Goal: Task Accomplishment & Management: Manage account settings

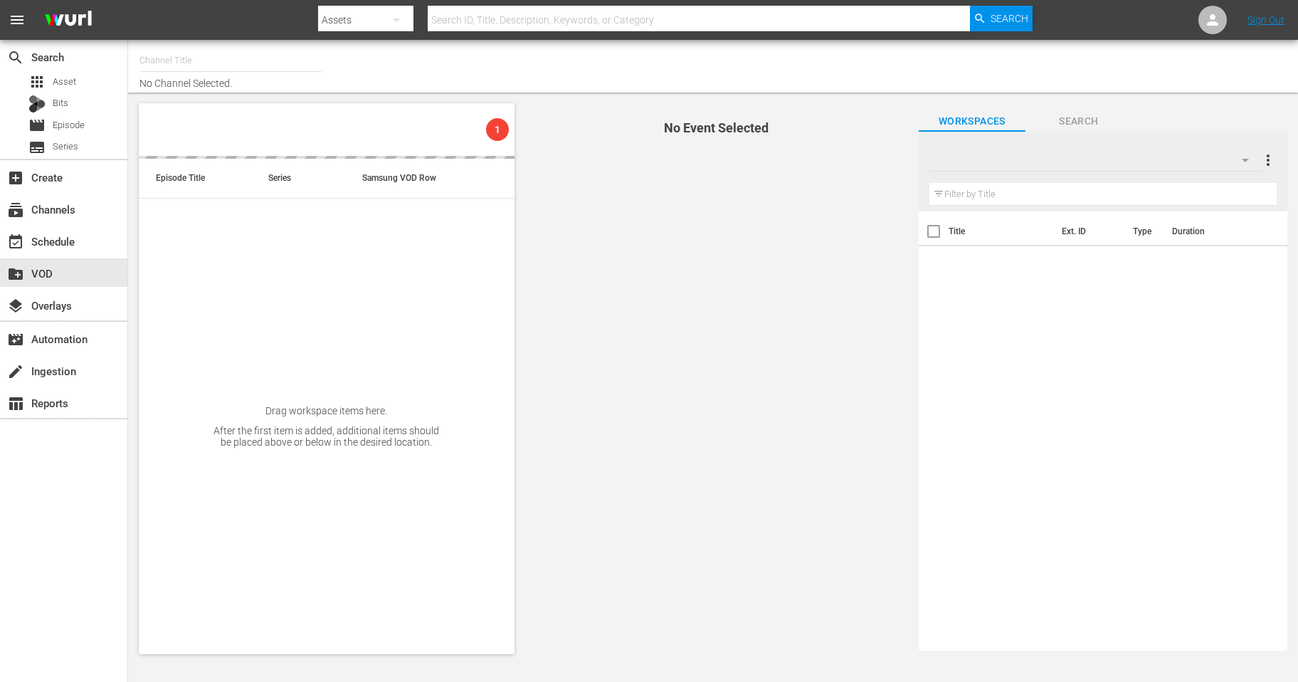
type input "Autentic Travel (1517)"
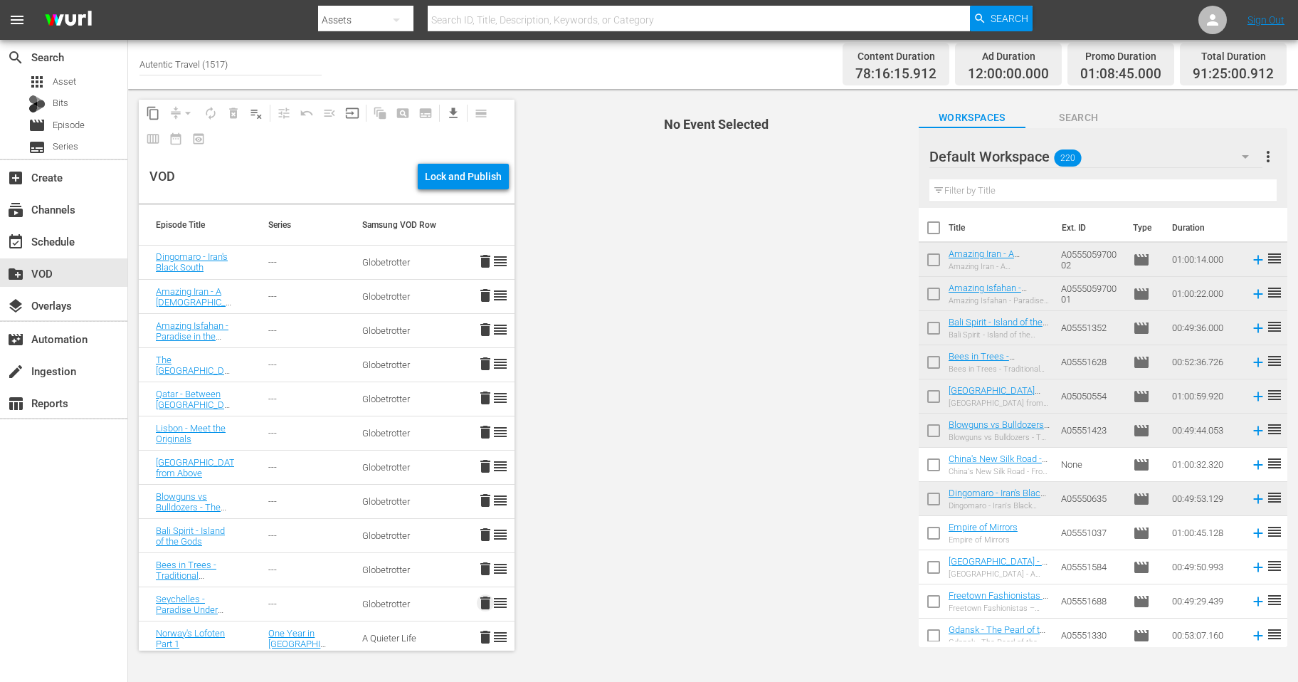
click at [484, 604] on span "delete" at bounding box center [485, 602] width 17 height 17
click at [486, 399] on span "delete" at bounding box center [485, 397] width 17 height 17
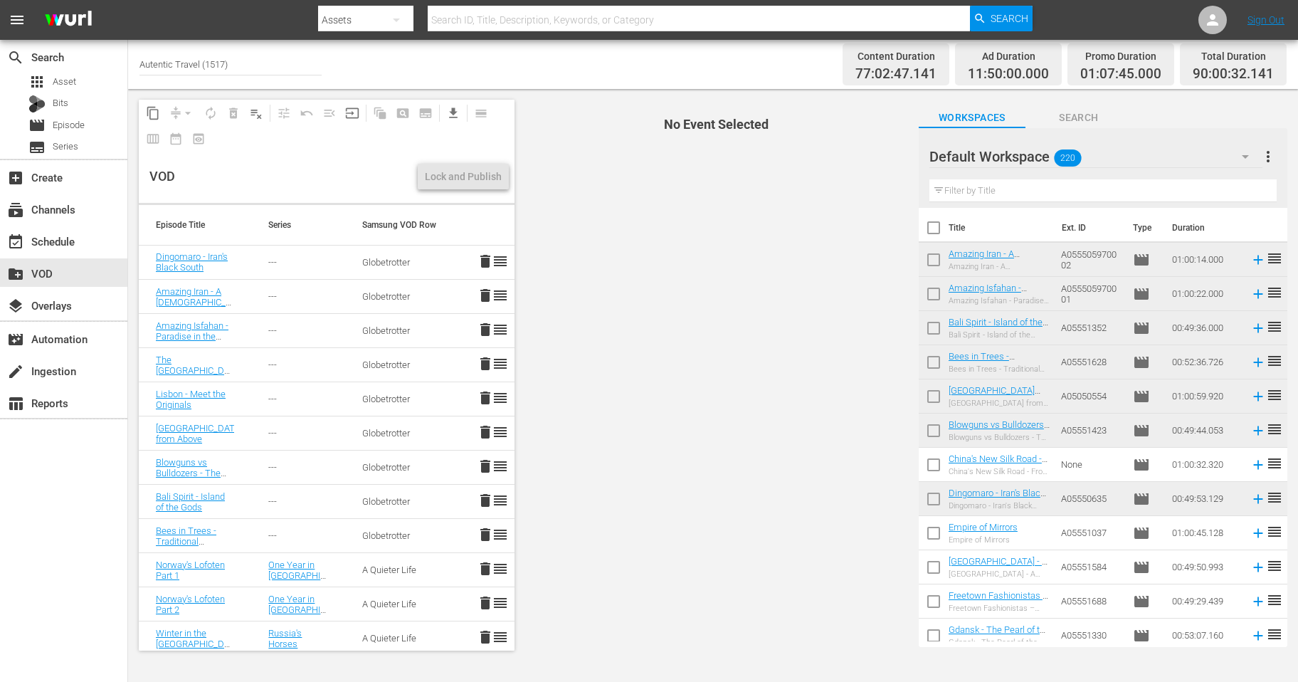
click at [484, 430] on span "delete" at bounding box center [485, 431] width 17 height 17
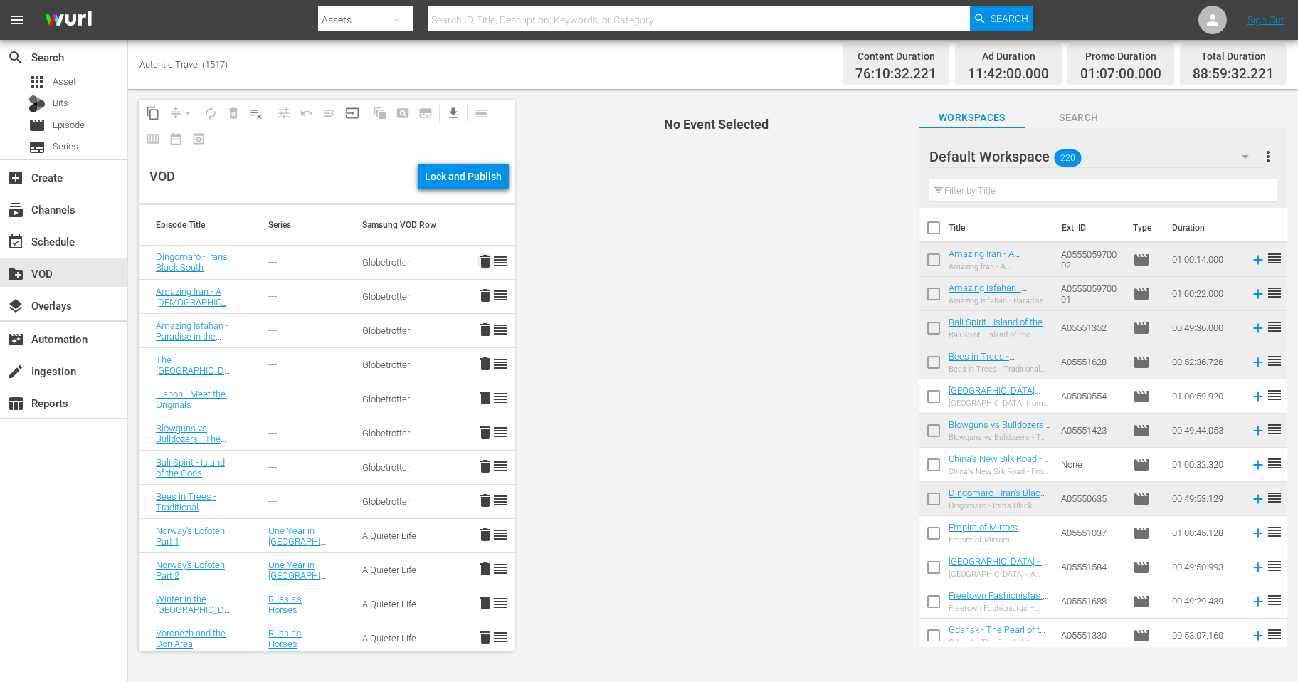
click at [482, 258] on span "delete" at bounding box center [485, 261] width 17 height 17
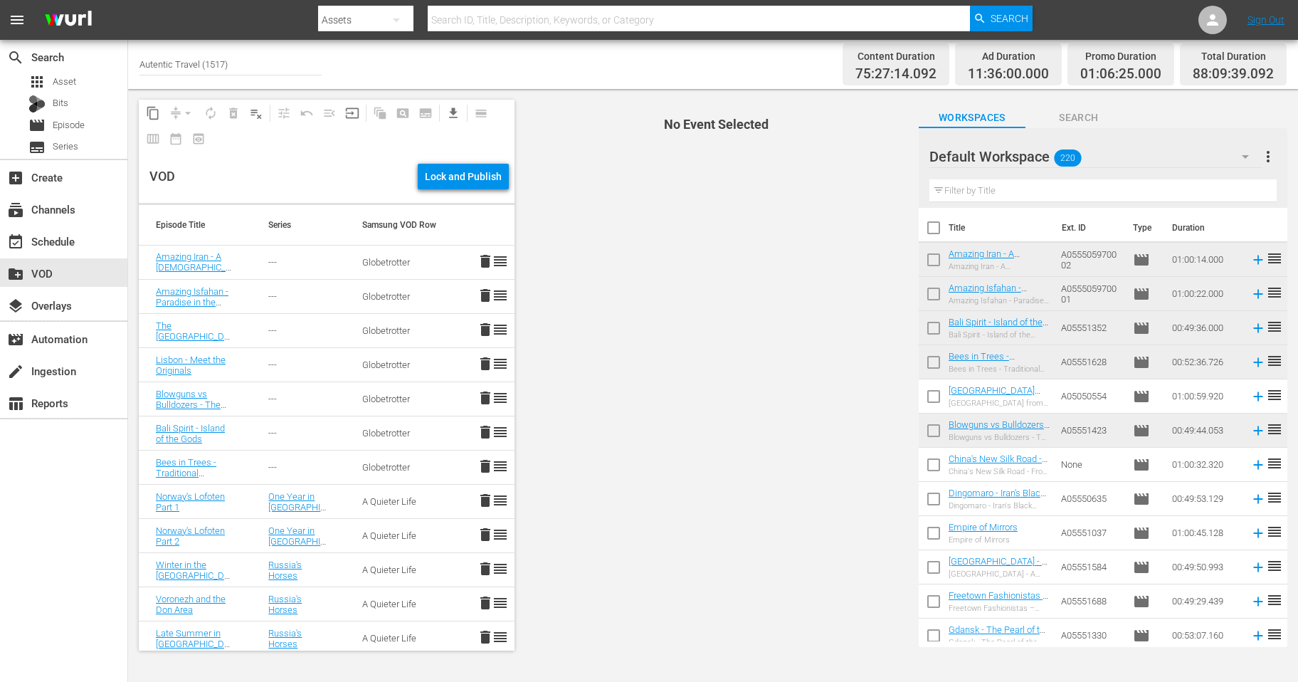
click at [485, 330] on span "delete" at bounding box center [485, 329] width 17 height 17
click at [482, 331] on span "delete" at bounding box center [485, 329] width 17 height 17
click at [484, 328] on span "delete" at bounding box center [485, 329] width 17 height 17
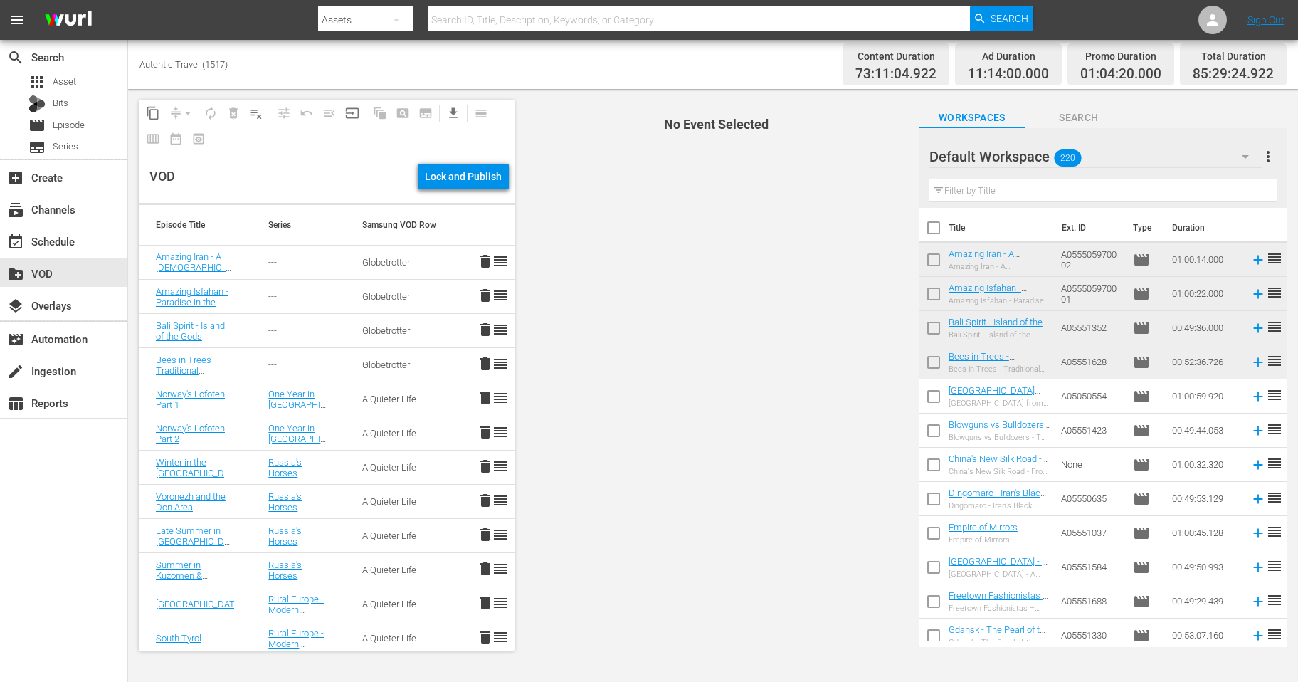
click at [485, 364] on span "delete" at bounding box center [485, 363] width 17 height 17
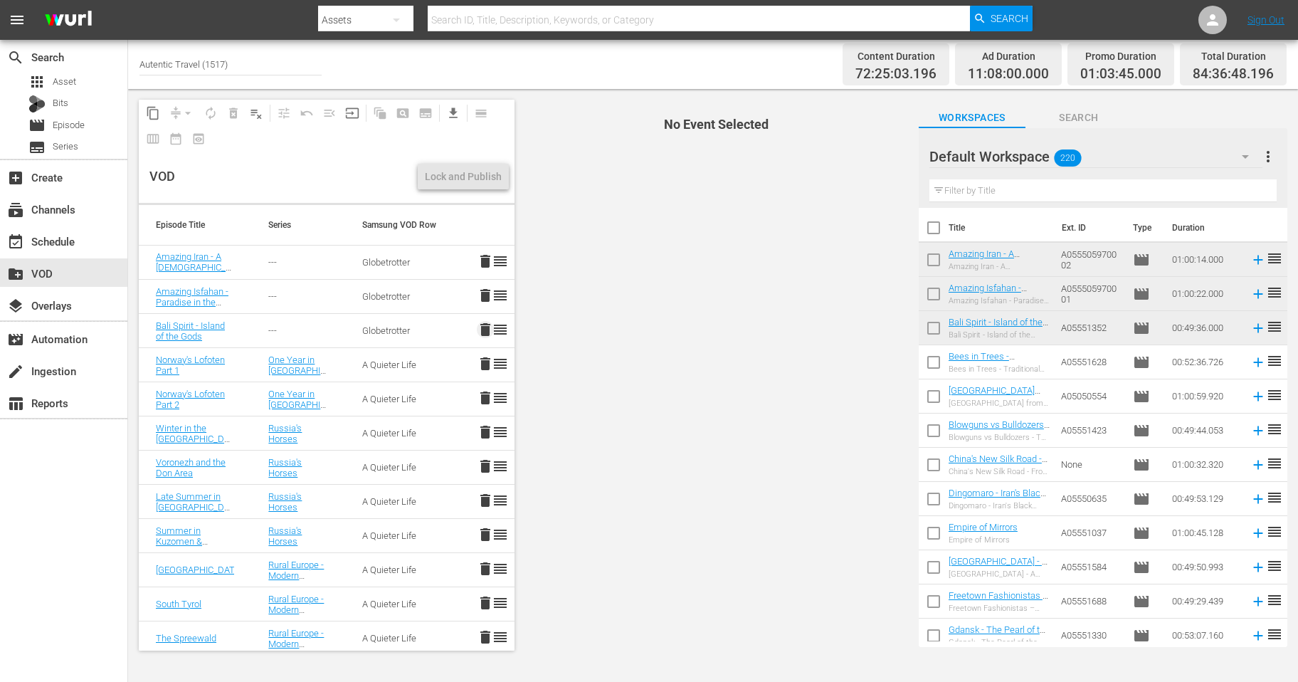
click at [484, 329] on span "delete" at bounding box center [485, 329] width 17 height 17
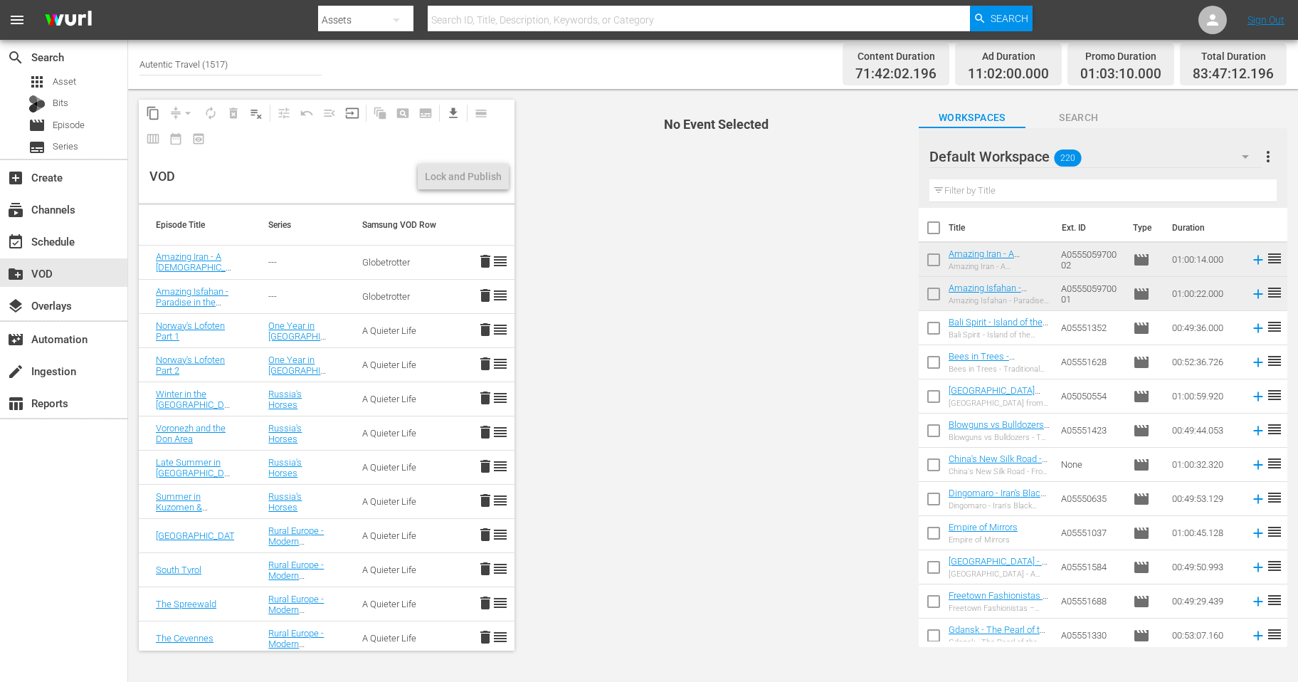
click at [482, 294] on span "delete" at bounding box center [485, 295] width 17 height 17
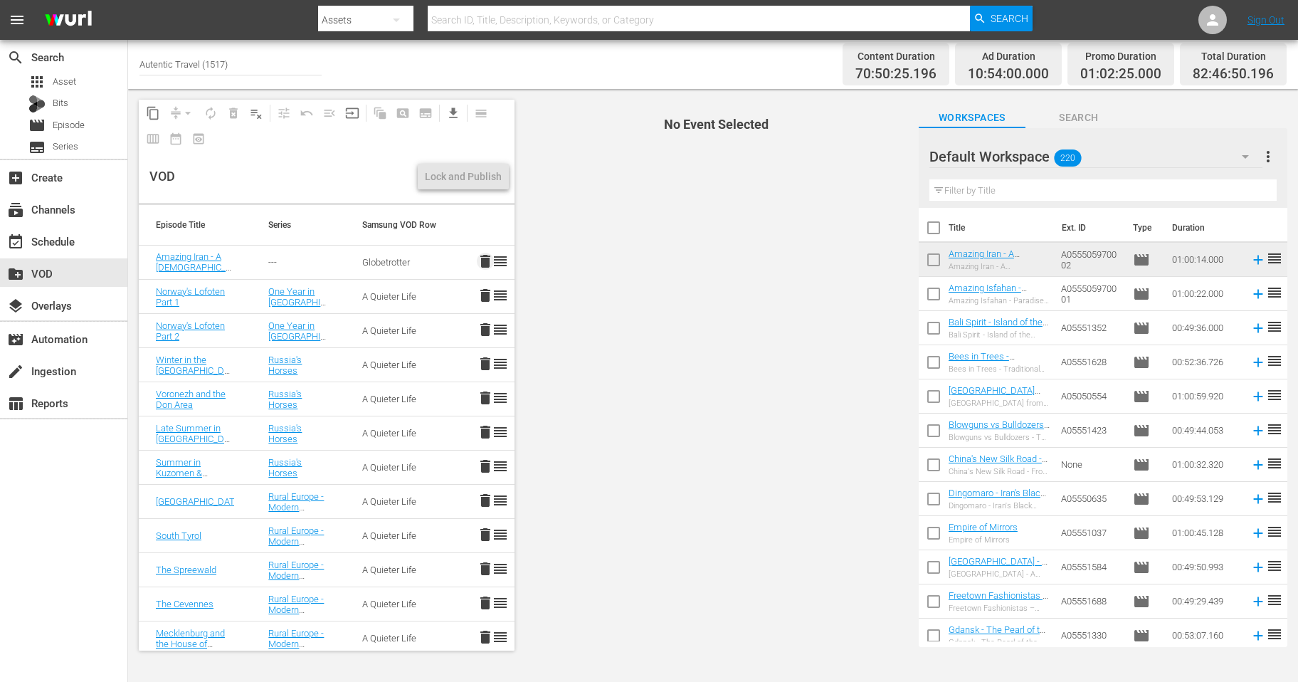
click at [486, 260] on span "delete" at bounding box center [485, 261] width 17 height 17
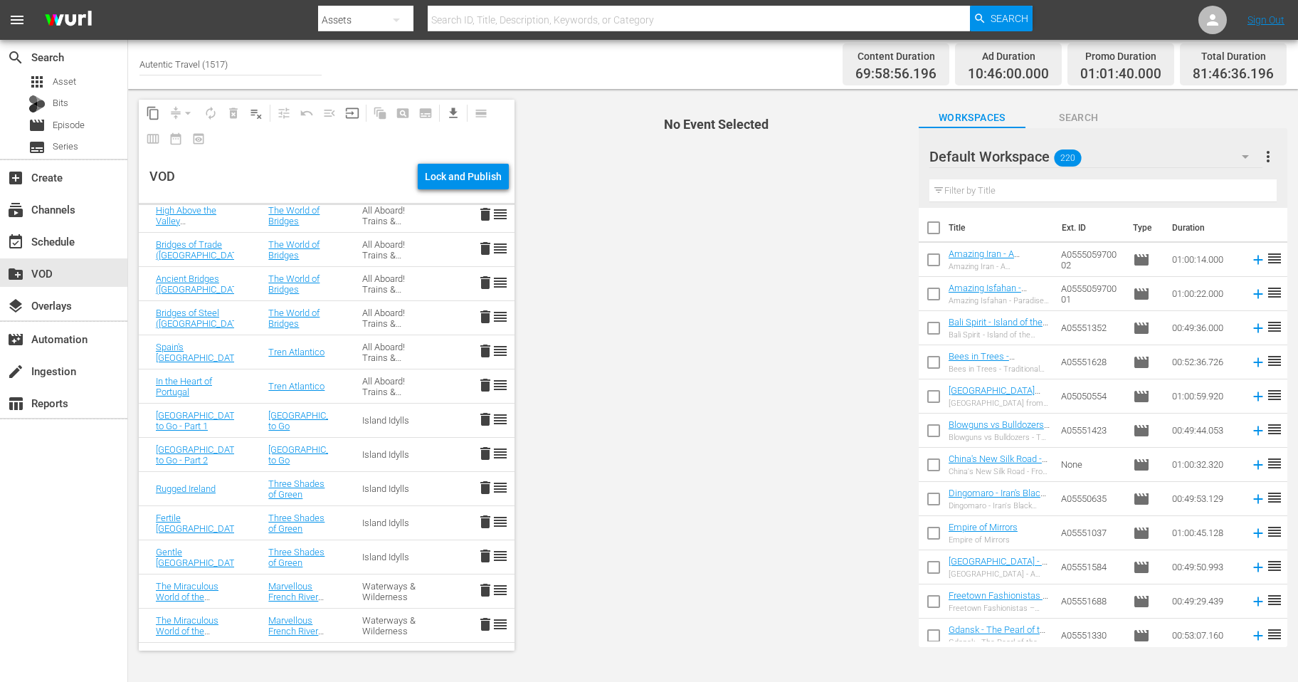
scroll to position [1919, 0]
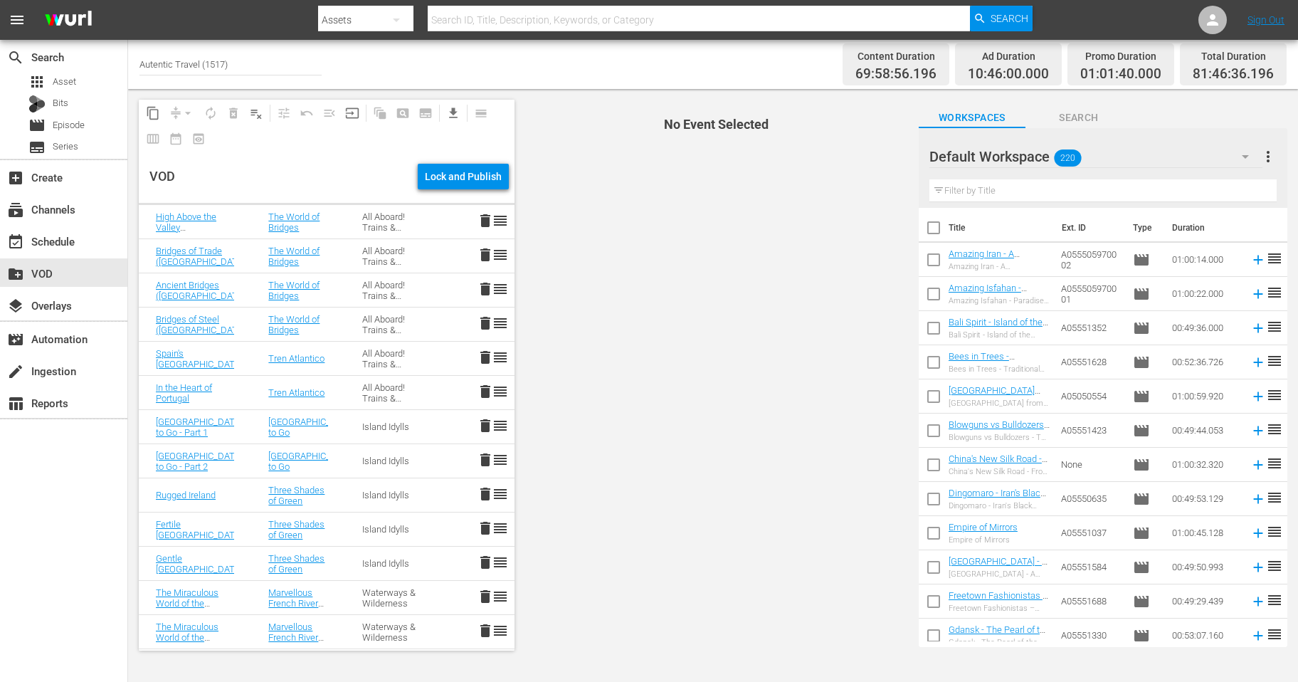
click at [486, 390] on span "delete" at bounding box center [485, 391] width 17 height 17
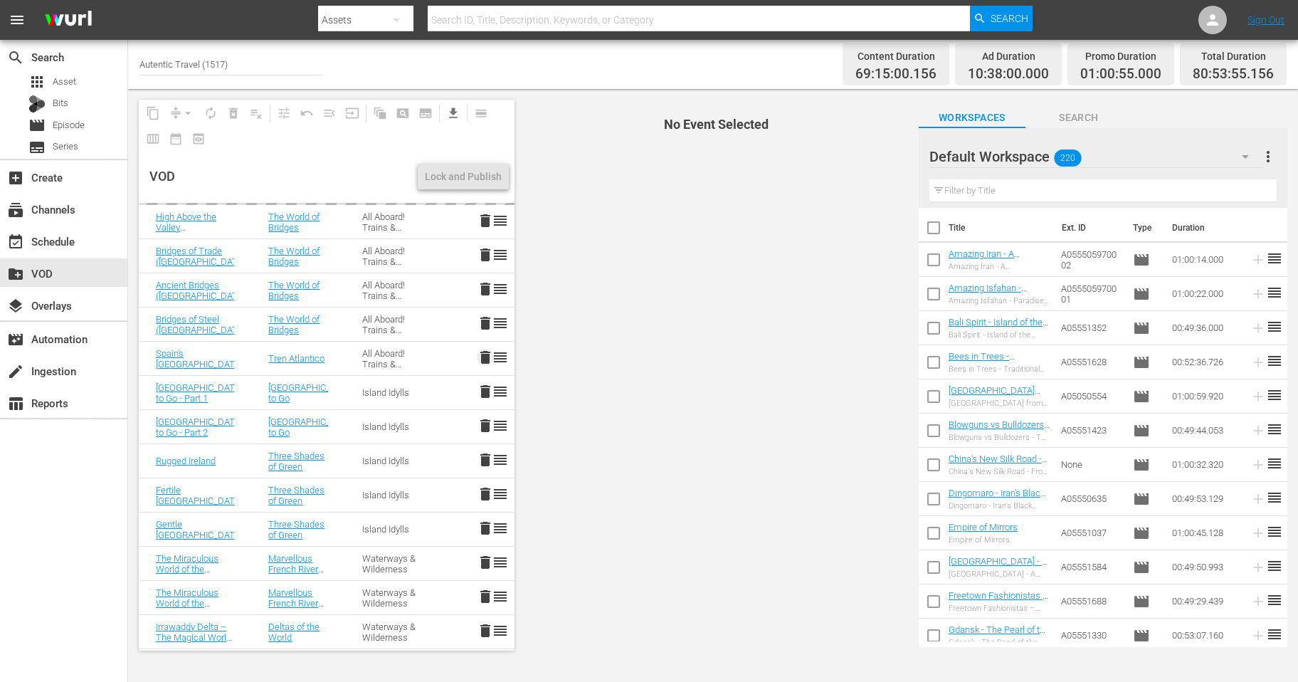
click at [482, 356] on span "delete" at bounding box center [485, 357] width 17 height 17
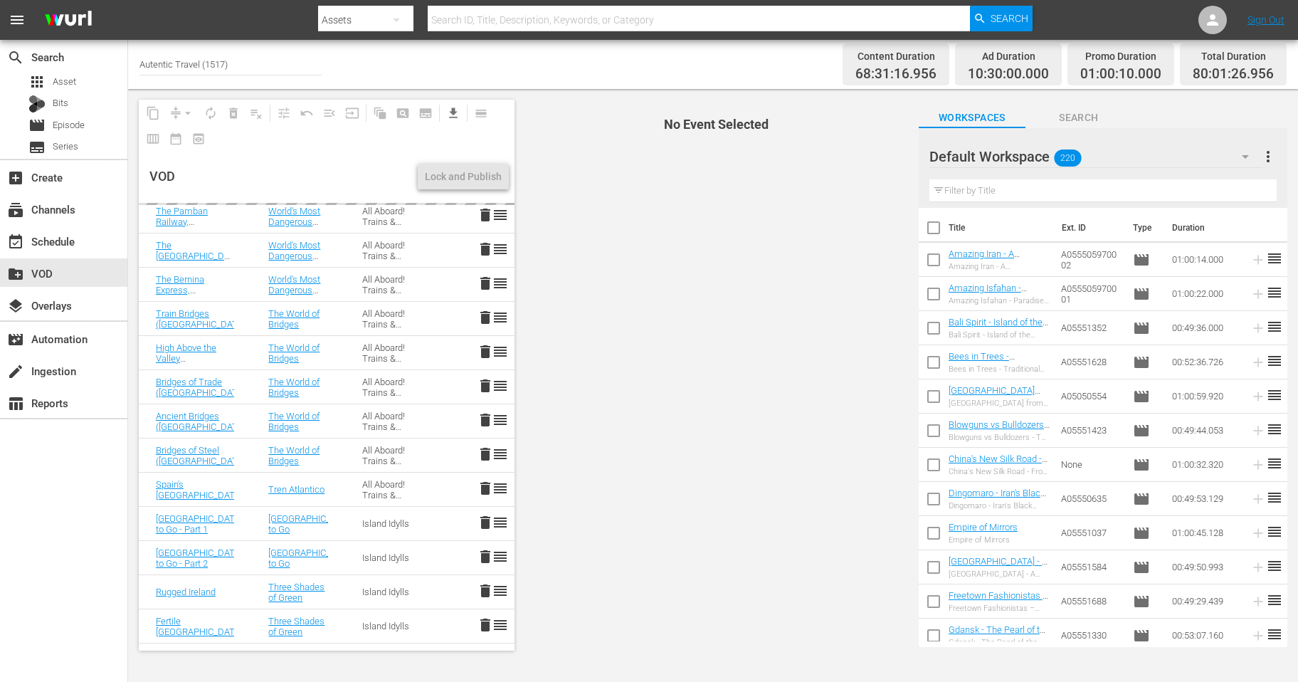
scroll to position [1789, 0]
click at [485, 453] on span "delete" at bounding box center [485, 453] width 17 height 17
click at [484, 415] on span "delete" at bounding box center [485, 419] width 17 height 17
click at [483, 380] on span "delete" at bounding box center [485, 384] width 17 height 17
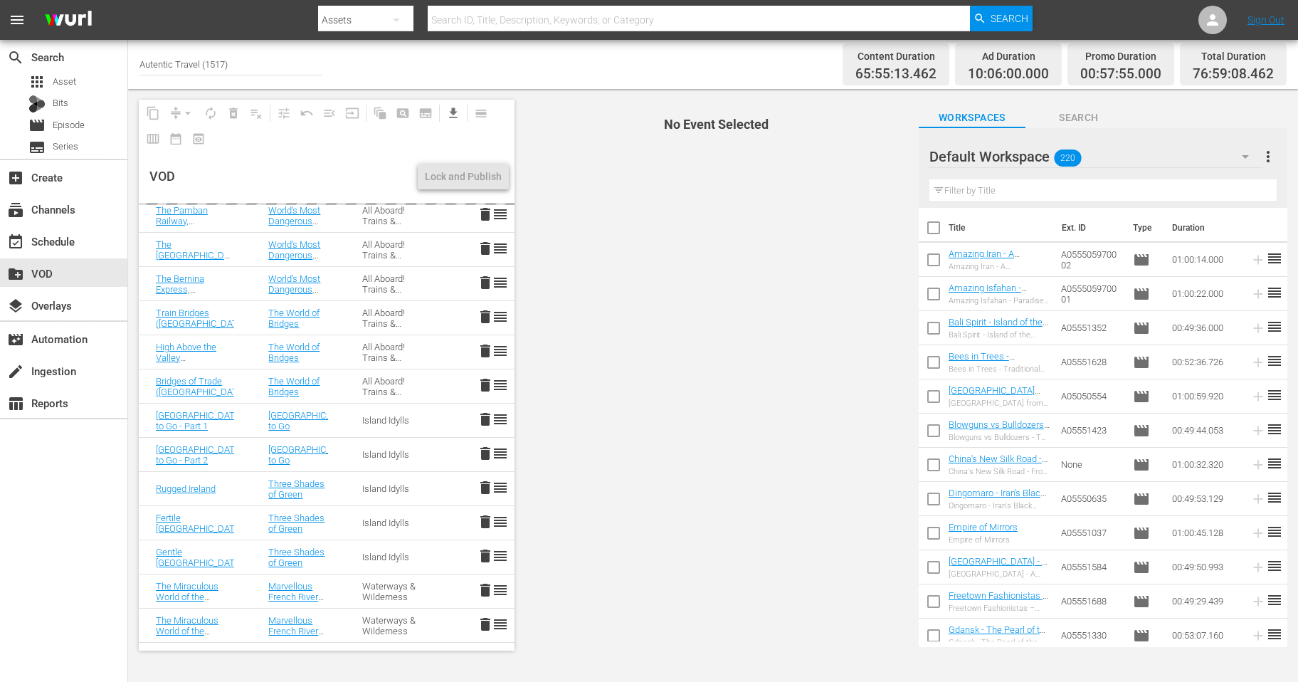
click at [485, 347] on span "delete" at bounding box center [485, 350] width 17 height 17
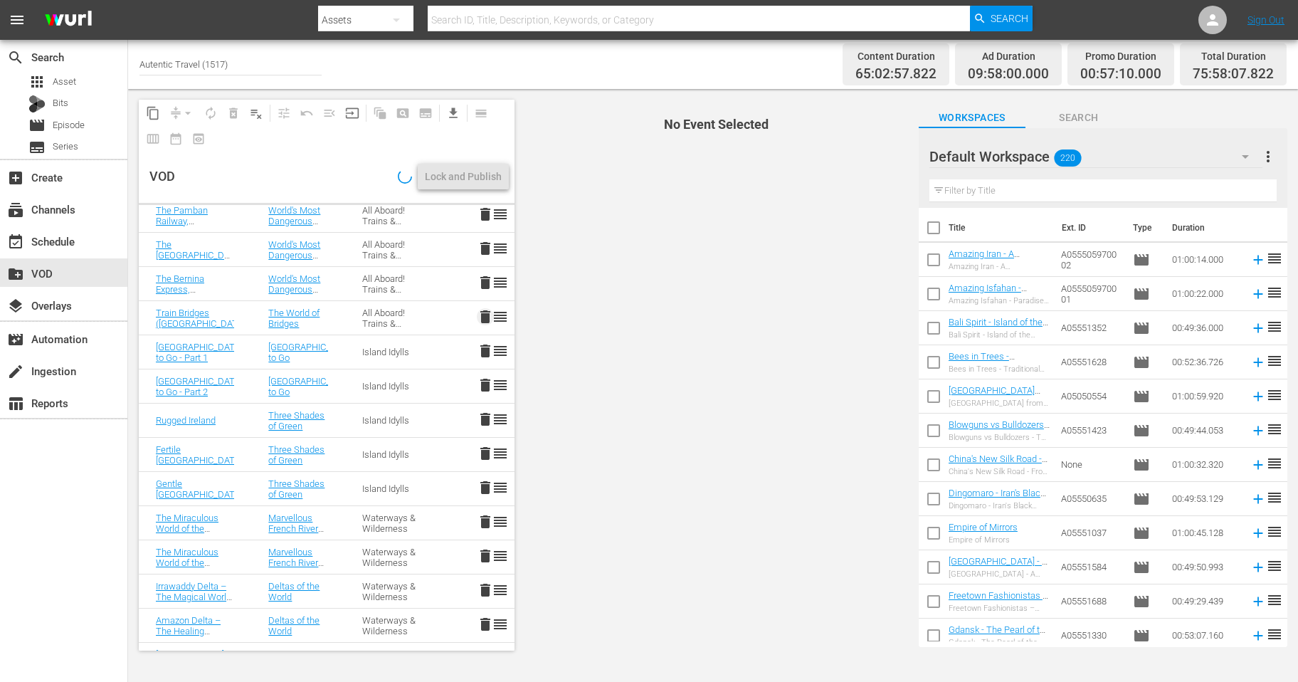
click at [484, 318] on span "delete" at bounding box center [485, 316] width 17 height 17
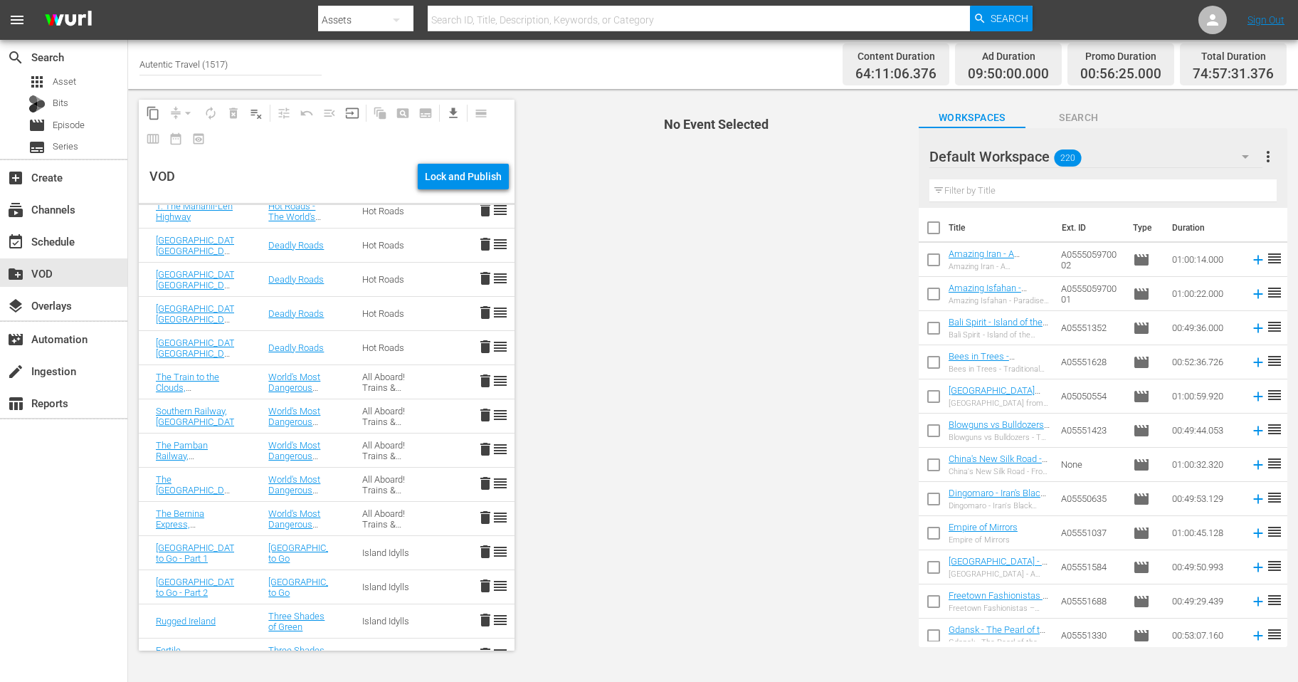
scroll to position [1548, 0]
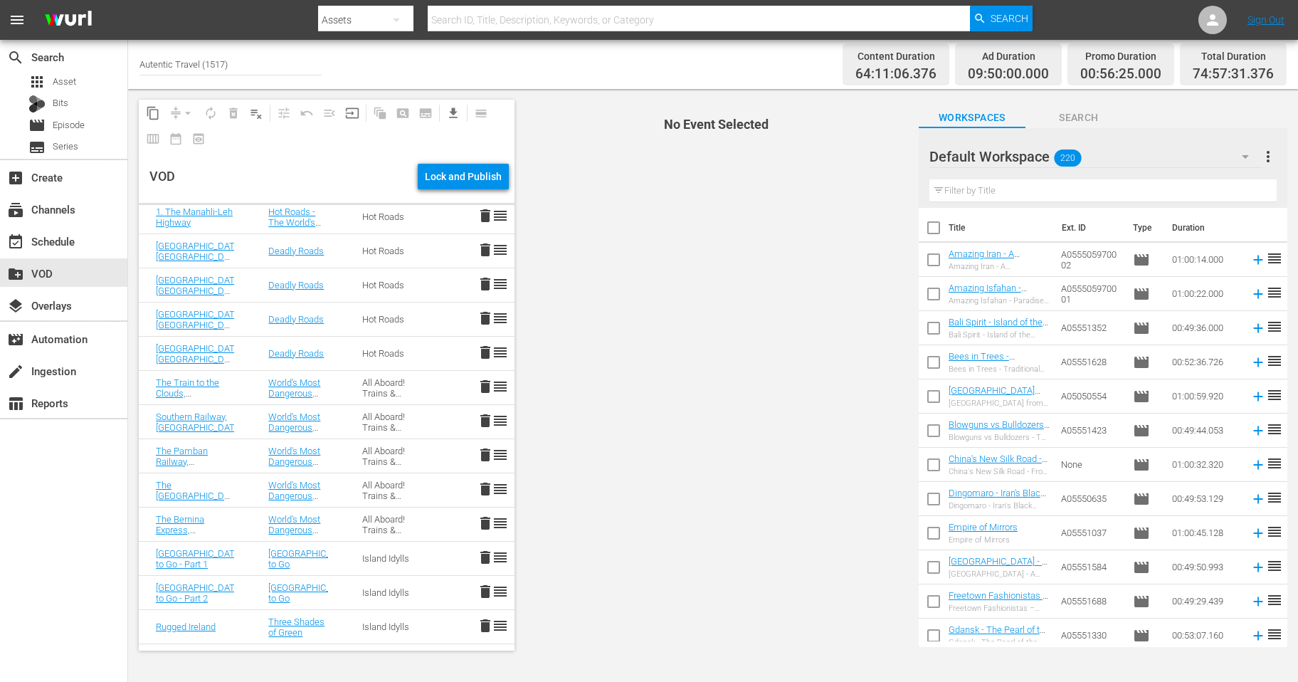
click at [485, 384] on span "delete" at bounding box center [485, 386] width 17 height 17
click at [487, 416] on span "delete" at bounding box center [485, 420] width 17 height 17
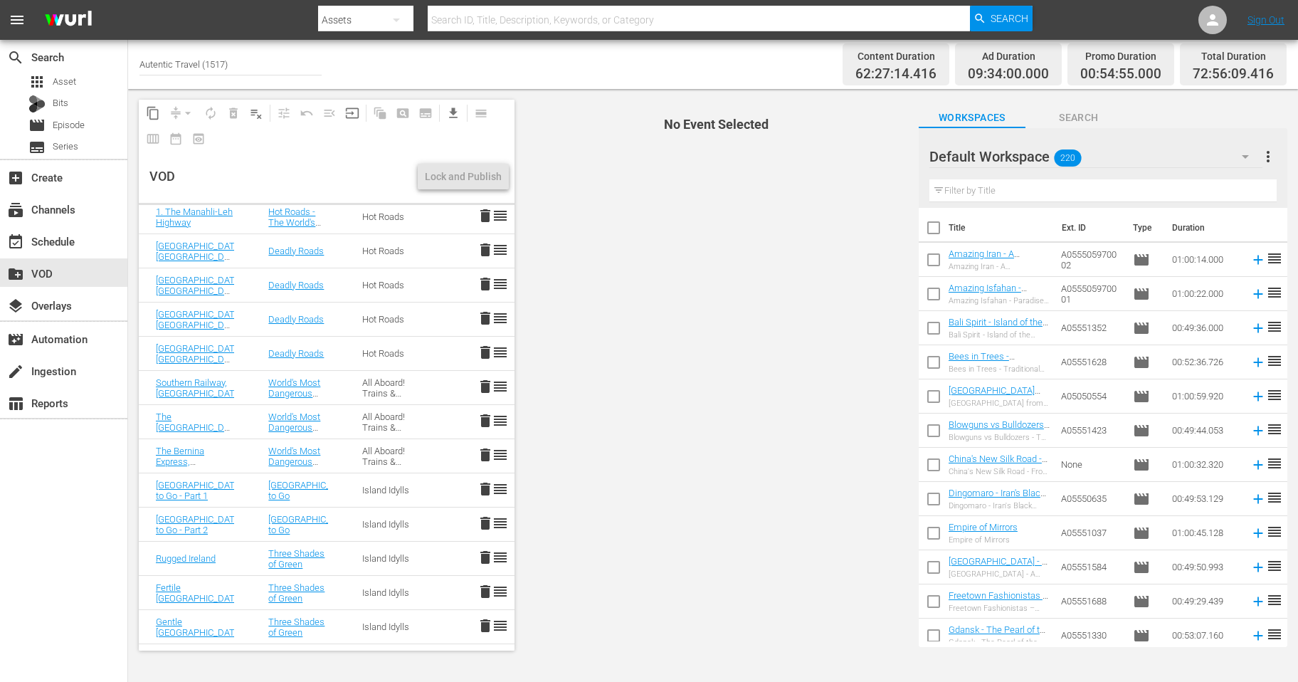
click at [485, 452] on span "delete" at bounding box center [485, 454] width 17 height 17
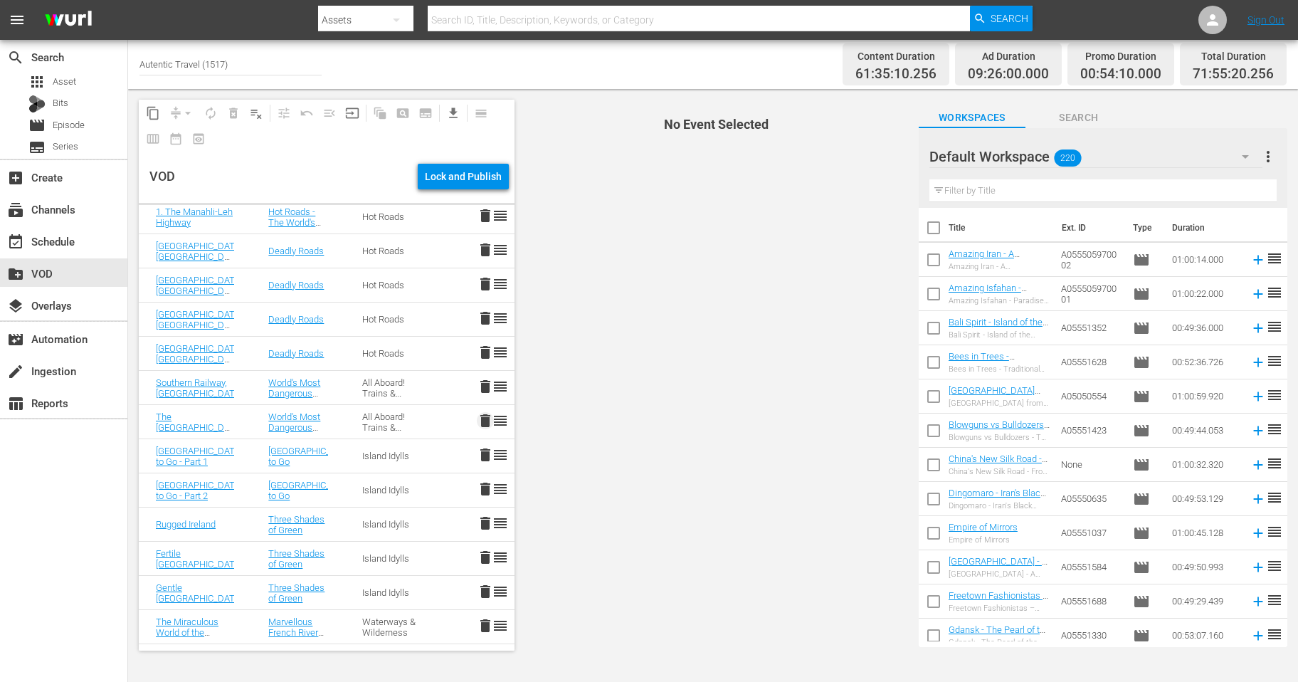
click at [484, 415] on span "delete" at bounding box center [485, 420] width 17 height 17
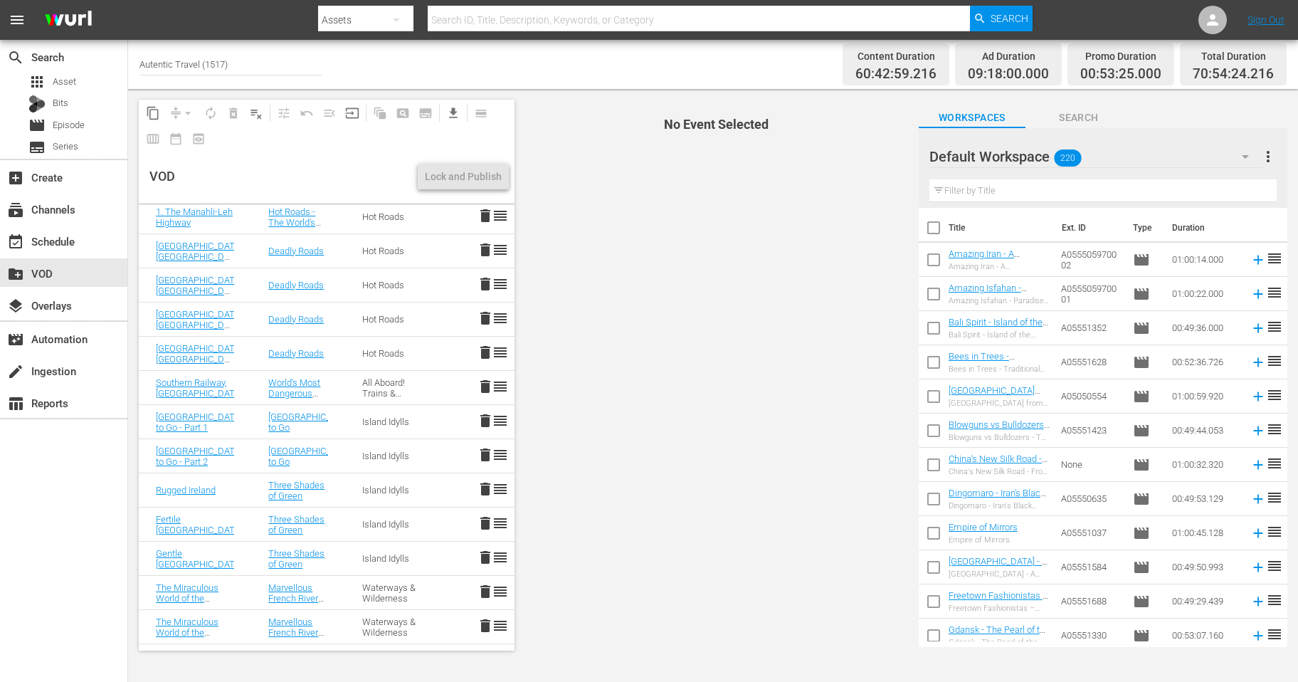
click at [483, 383] on span "delete" at bounding box center [485, 386] width 17 height 17
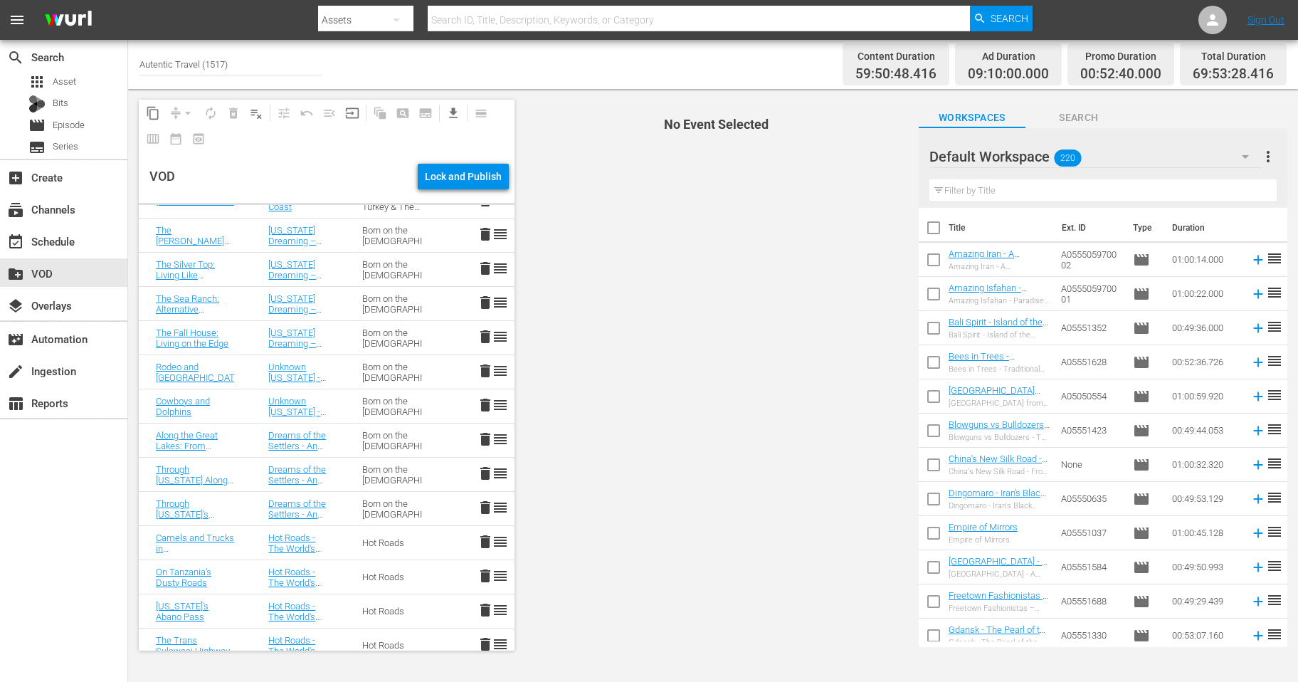
scroll to position [742, 0]
click at [485, 406] on span "delete" at bounding box center [485, 406] width 17 height 17
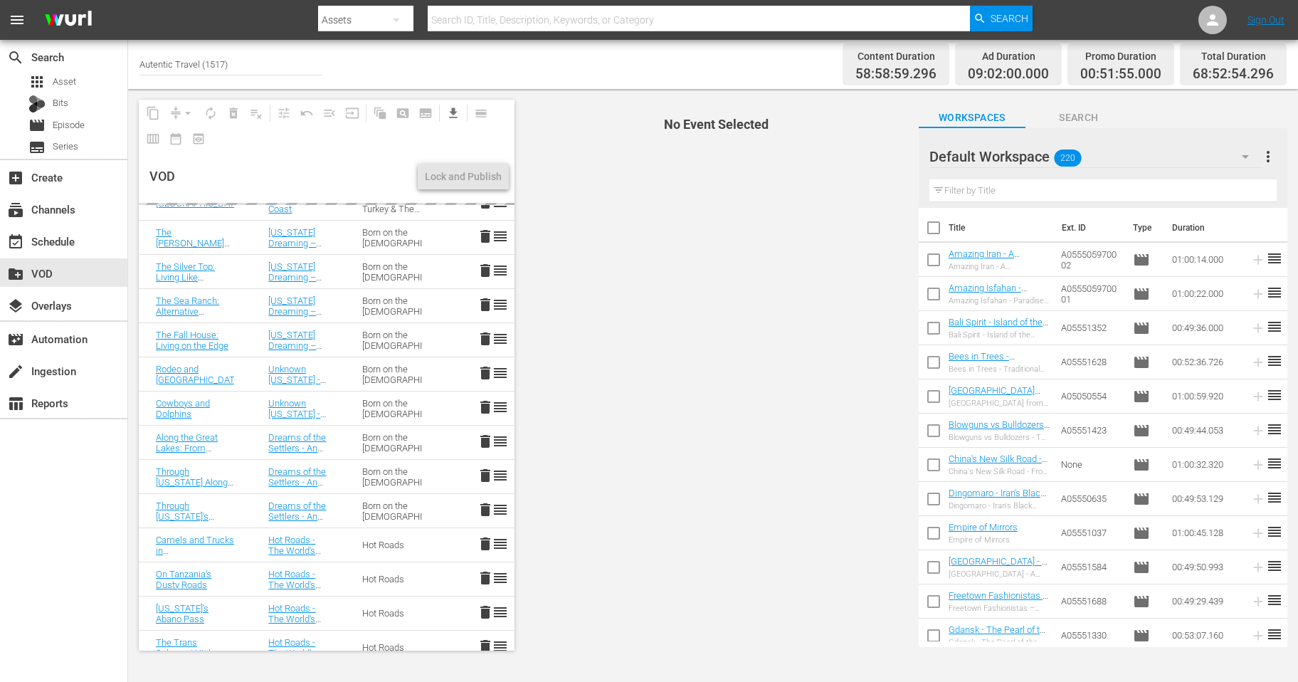
click at [485, 368] on span "delete" at bounding box center [485, 372] width 17 height 17
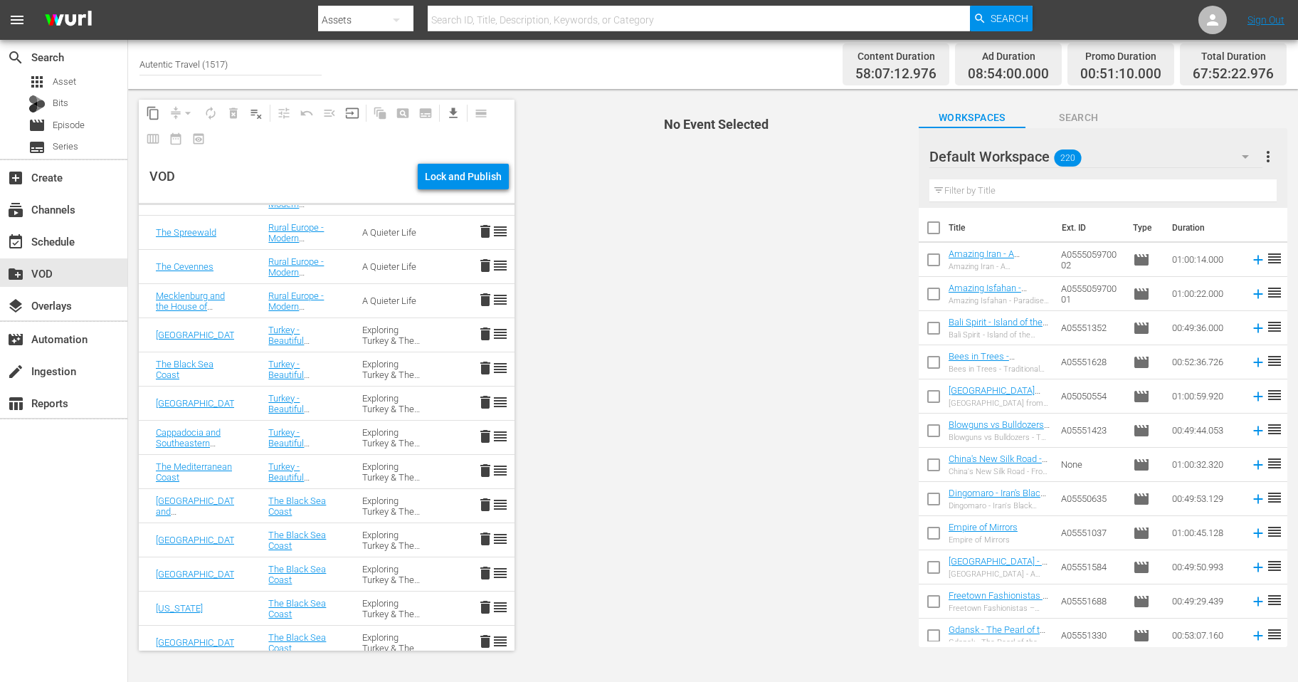
scroll to position [302, 0]
click at [484, 335] on span "delete" at bounding box center [485, 335] width 17 height 17
click at [481, 369] on span "delete" at bounding box center [485, 369] width 17 height 17
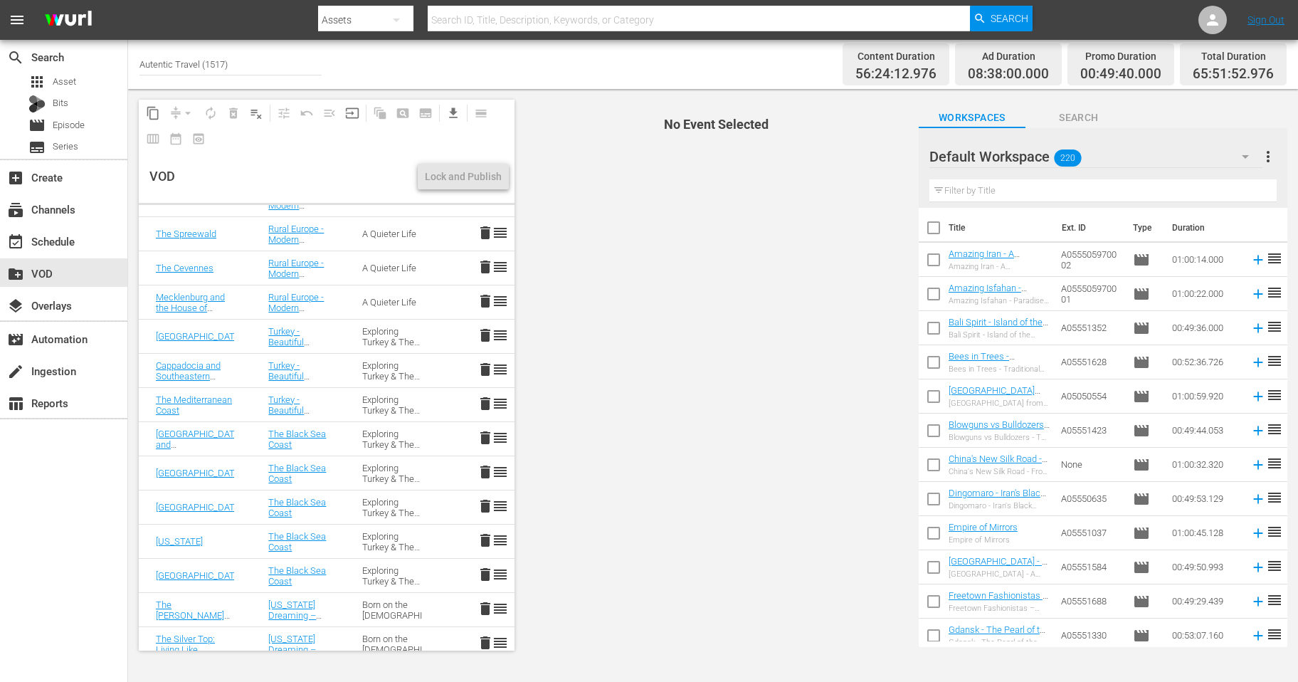
click at [482, 399] on span "delete" at bounding box center [485, 403] width 17 height 17
click at [486, 362] on span "delete" at bounding box center [485, 369] width 17 height 17
click at [486, 329] on span "delete" at bounding box center [485, 335] width 17 height 17
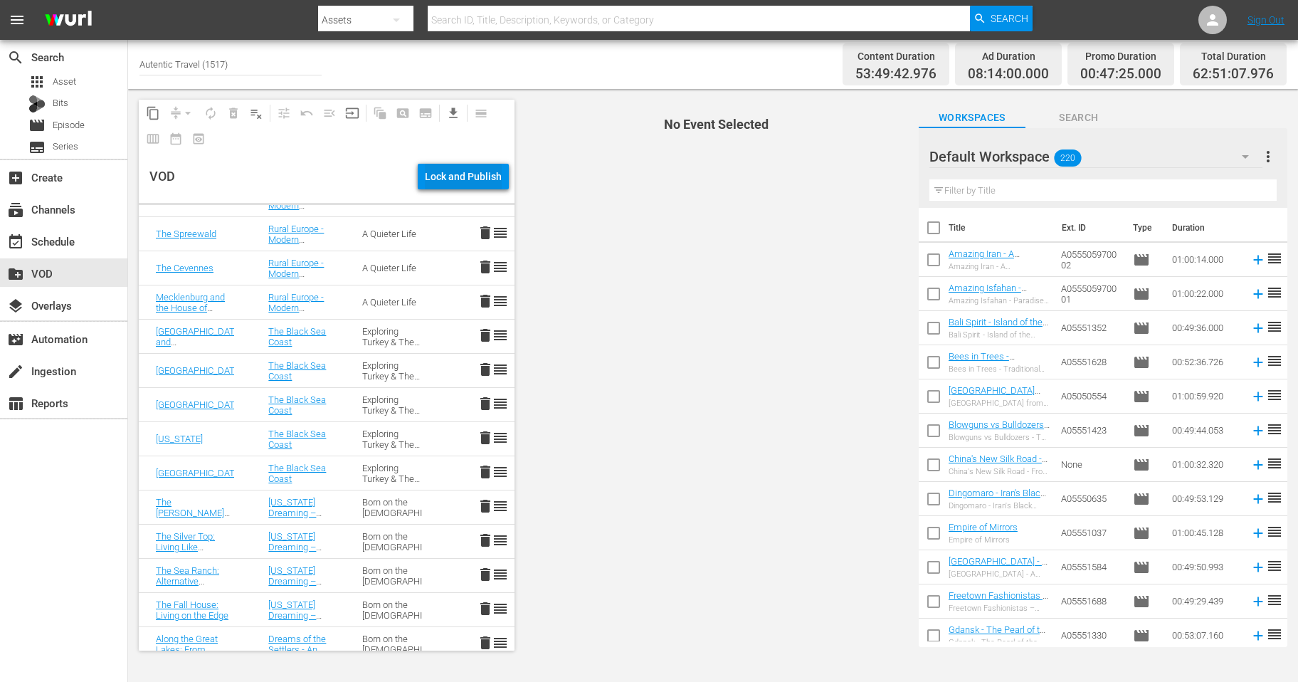
click at [471, 174] on div "Lock and Publish" at bounding box center [463, 177] width 77 height 26
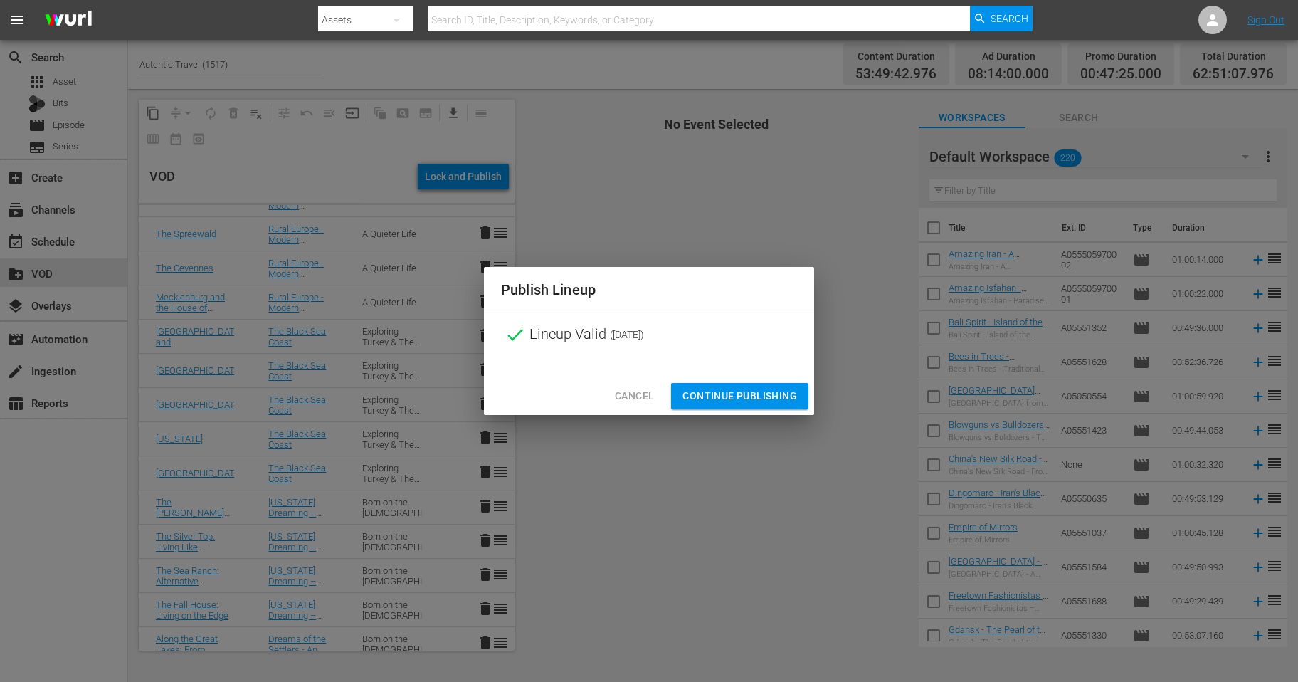
click at [766, 395] on span "Continue Publishing" at bounding box center [739, 396] width 115 height 18
